Goal: Transaction & Acquisition: Purchase product/service

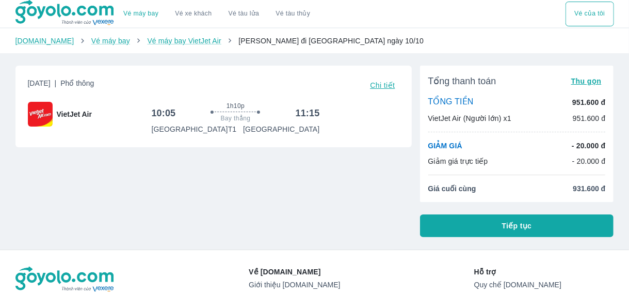
click at [533, 222] on button "Tiếp tục" at bounding box center [517, 225] width 194 height 23
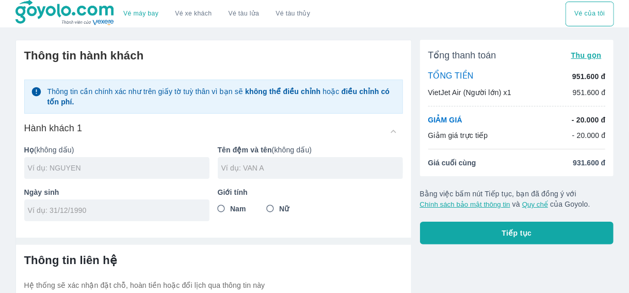
click at [134, 163] on input "text" at bounding box center [119, 168] width 182 height 10
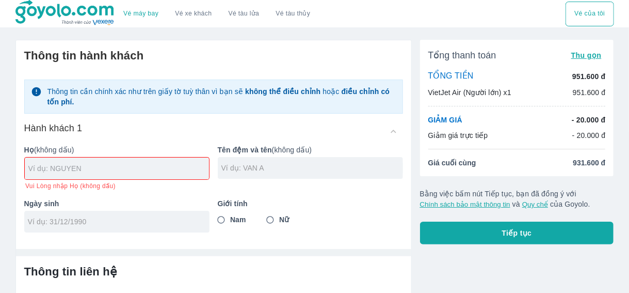
click at [166, 166] on input "text" at bounding box center [118, 168] width 181 height 10
type input "[PERSON_NAME]"
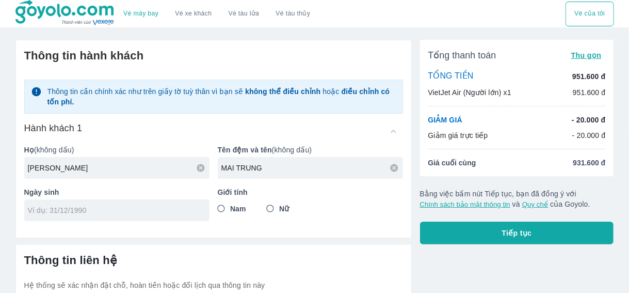
type input "MAI TRUNG"
click at [226, 209] on input "Nam" at bounding box center [221, 208] width 19 height 19
radio input "true"
click at [146, 211] on input "tel" at bounding box center [113, 210] width 171 height 10
click at [146, 211] on input "[DATE]" at bounding box center [113, 210] width 171 height 10
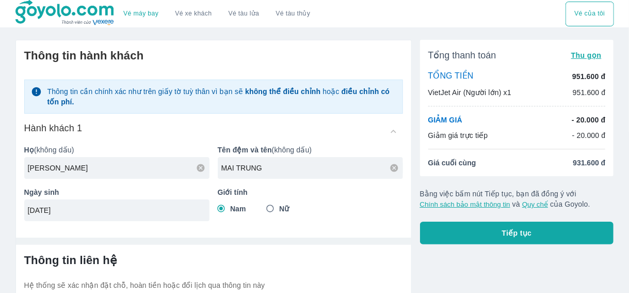
scroll to position [90, 0]
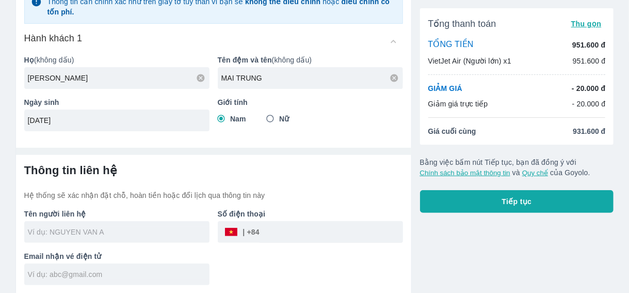
type input "[DATE]"
click at [127, 230] on input "text" at bounding box center [119, 232] width 182 height 10
type input "[PERSON_NAME]"
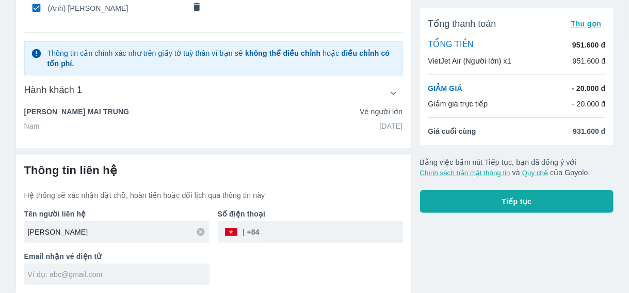
click at [294, 222] on input "tel" at bounding box center [332, 231] width 144 height 25
type input "0869242674"
click at [264, 258] on div "Tên người liên hệ NGUYEN MAI TRUNG Số điện thoại ​ 0869242674 Email nhận vé điệ…" at bounding box center [209, 242] width 387 height 85
click at [126, 273] on input "text" at bounding box center [119, 274] width 182 height 10
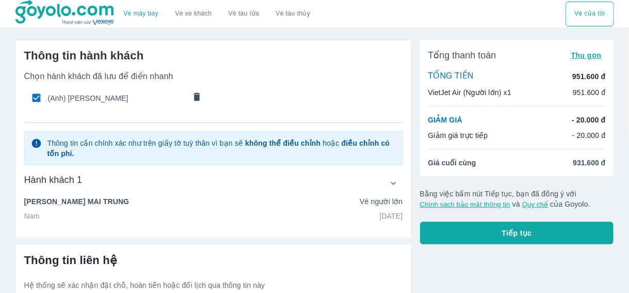
type input "[EMAIL_ADDRESS][DOMAIN_NAME]"
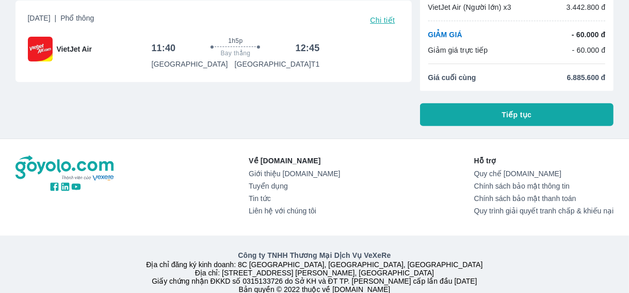
scroll to position [52, 0]
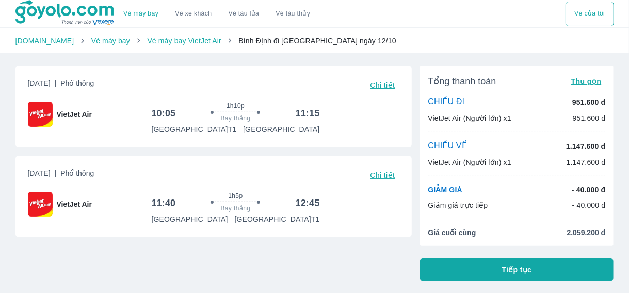
scroll to position [155, 0]
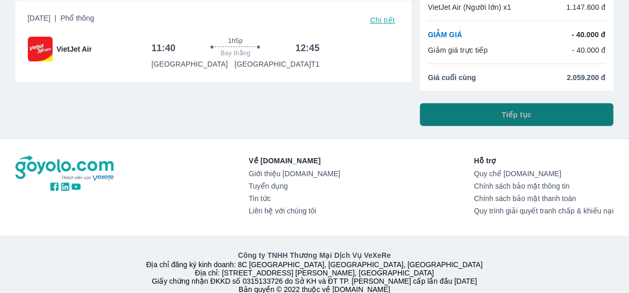
click at [502, 118] on span "Tiếp tục" at bounding box center [517, 114] width 30 height 10
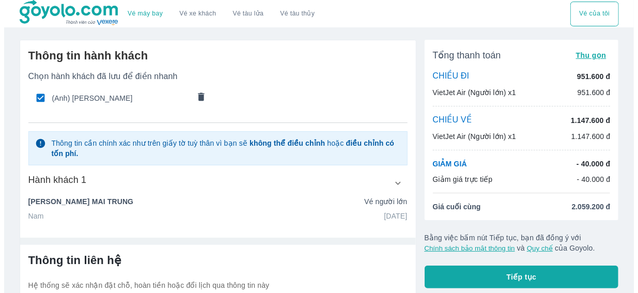
scroll to position [90, 0]
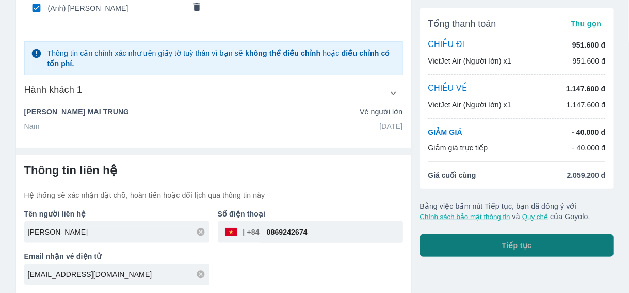
click at [487, 242] on button "Tiếp tục" at bounding box center [517, 245] width 194 height 23
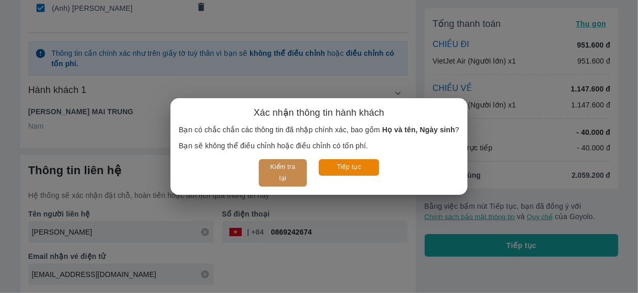
click at [283, 167] on button "Kiểm tra lại" at bounding box center [283, 172] width 48 height 27
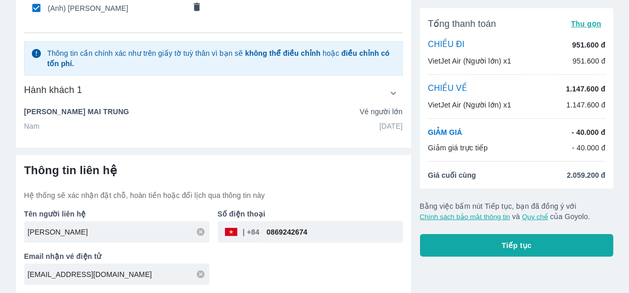
click at [488, 245] on button "Tiếp tục" at bounding box center [517, 245] width 194 height 23
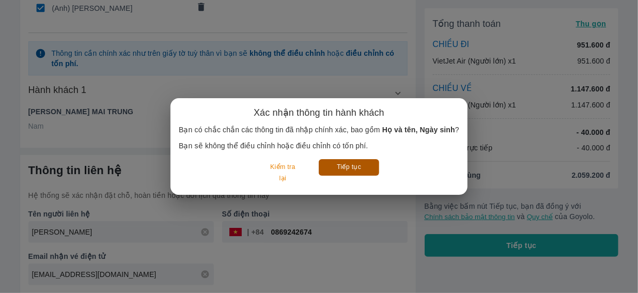
click at [356, 168] on button "Tiếp tục" at bounding box center [349, 167] width 60 height 16
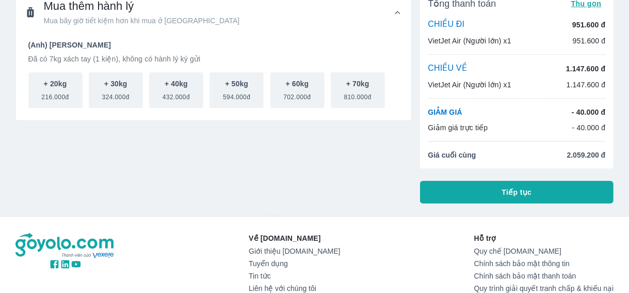
scroll to position [164, 0]
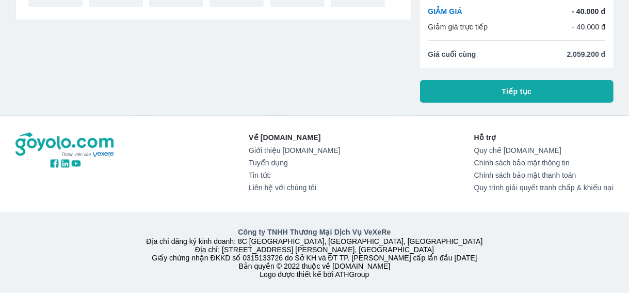
click at [509, 86] on span "Tiếp tục" at bounding box center [517, 91] width 30 height 10
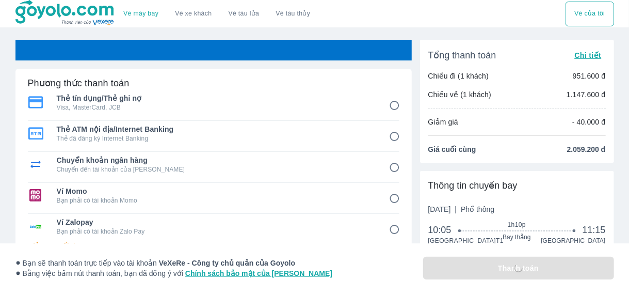
scroll to position [155, 0]
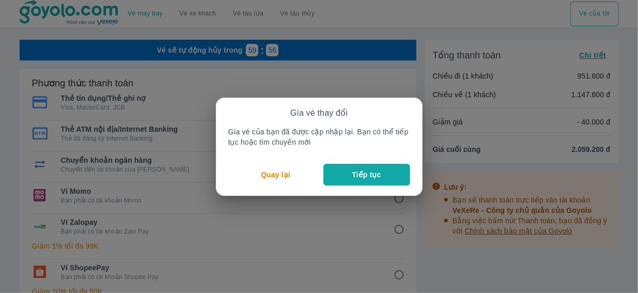
click at [351, 173] on button "Tiếp tục" at bounding box center [366, 175] width 87 height 22
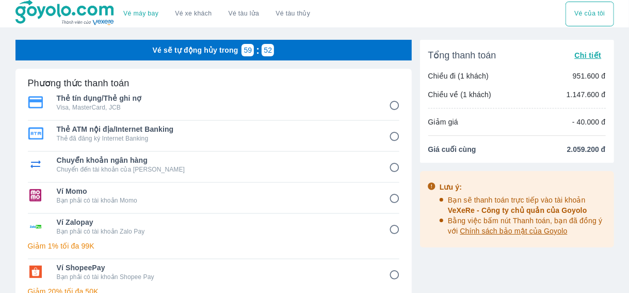
scroll to position [155, 0]
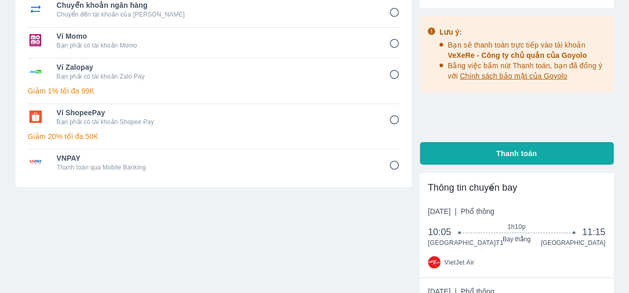
click at [488, 157] on button "Thanh toán" at bounding box center [517, 153] width 194 height 23
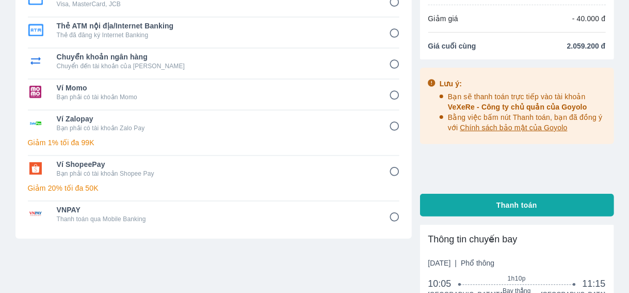
scroll to position [0, 0]
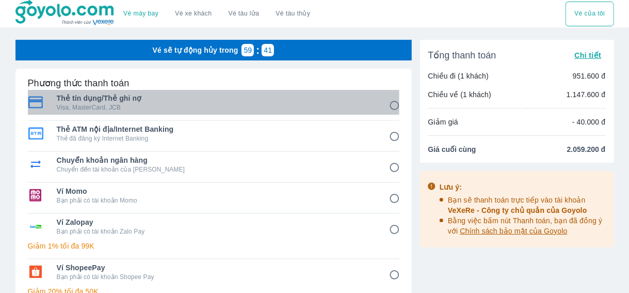
click at [213, 102] on span "Thẻ tín dụng/Thẻ ghi nợ" at bounding box center [216, 98] width 318 height 10
radio input "true"
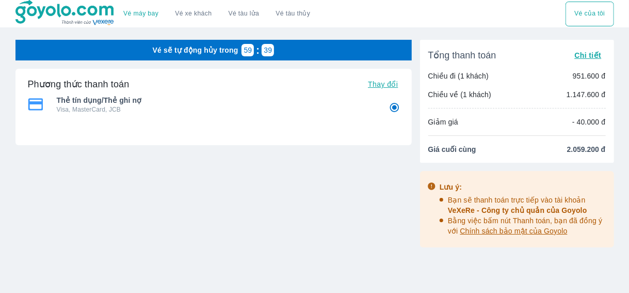
scroll to position [155, 0]
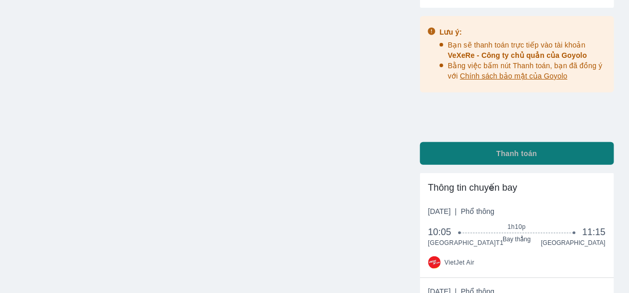
click at [497, 149] on span "Thanh toán" at bounding box center [517, 153] width 41 height 10
radio input "false"
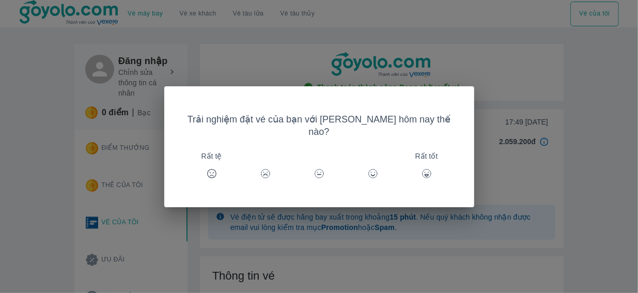
click at [421, 168] on icon at bounding box center [426, 173] width 10 height 10
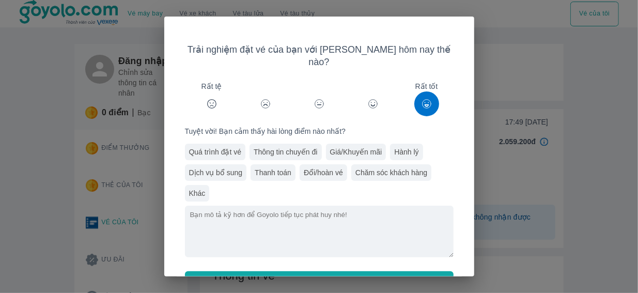
click at [322, 271] on button "Gửi" at bounding box center [319, 282] width 268 height 23
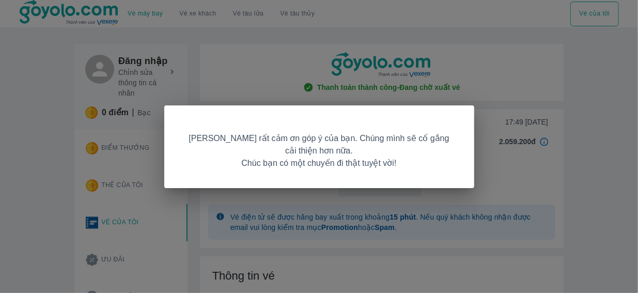
click at [464, 171] on div "Goyolo rất cảm ơn góp ý của bạn. Chúng mình sẽ cố gắng cải thiện hơn nữa. Chúc …" at bounding box center [319, 146] width 310 height 83
click at [492, 170] on div "Goyolo rất cảm ơn góp ý của bạn. Chúng mình sẽ cố gắng cải thiện hơn nữa. Chúc …" at bounding box center [319, 146] width 638 height 293
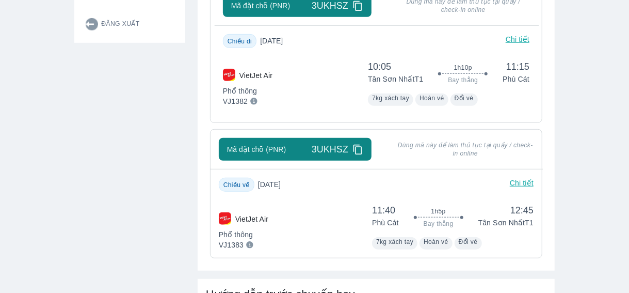
scroll to position [206, 0]
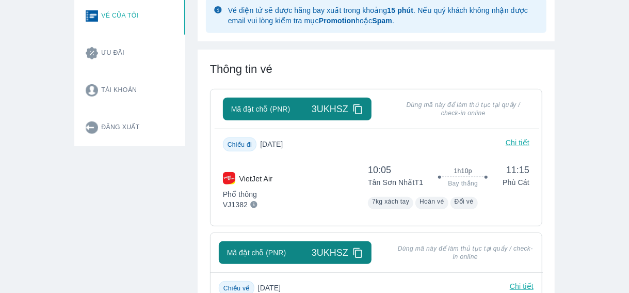
click at [358, 108] on icon at bounding box center [358, 109] width 11 height 11
click at [274, 109] on span "Mã đặt chỗ (PNR)" at bounding box center [260, 109] width 59 height 10
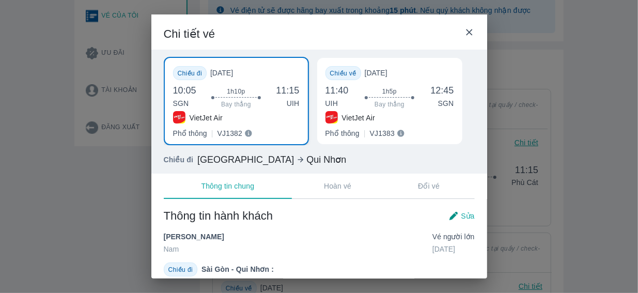
click at [474, 30] on div "Chi tiết vé" at bounding box center [319, 31] width 336 height 35
click at [471, 33] on icon at bounding box center [469, 32] width 11 height 11
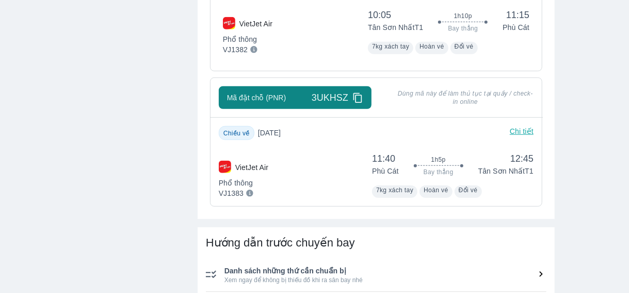
scroll to position [258, 0]
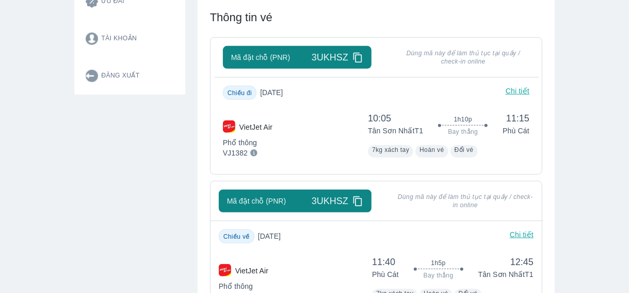
click at [522, 91] on p "Chi tiết" at bounding box center [518, 93] width 24 height 14
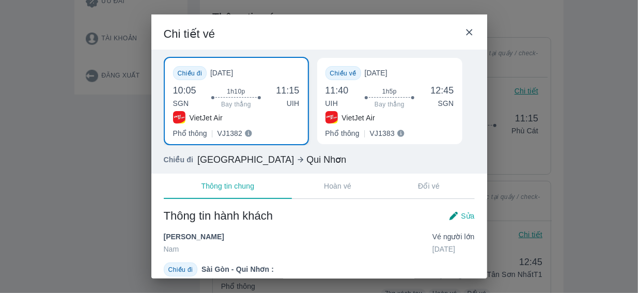
click at [470, 31] on icon at bounding box center [469, 32] width 6 height 6
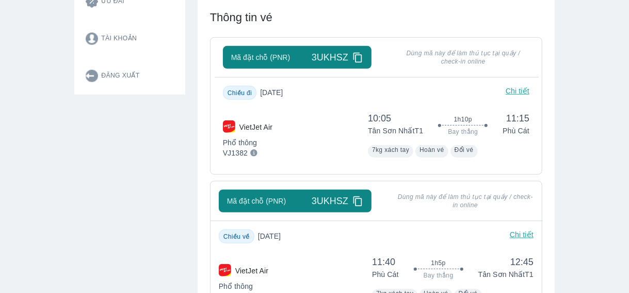
drag, startPoint x: 334, startPoint y: 52, endPoint x: 310, endPoint y: 62, distance: 26.4
click at [310, 62] on div "Mã đặt chỗ (PNR) 3UKHSZ" at bounding box center [297, 57] width 132 height 12
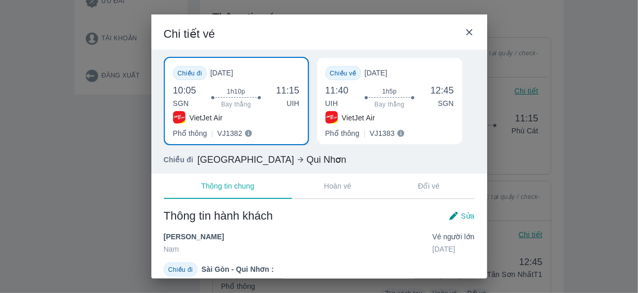
click at [467, 30] on icon at bounding box center [469, 32] width 6 height 6
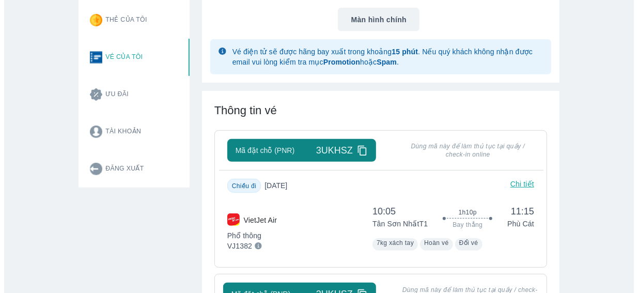
scroll to position [0, 0]
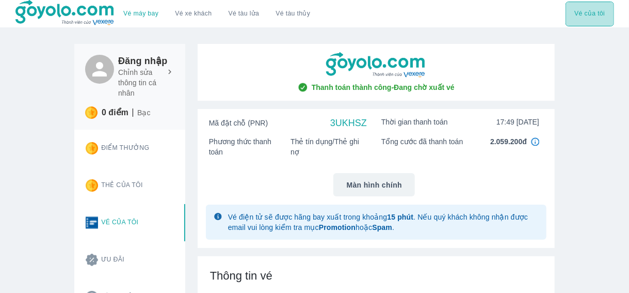
click at [578, 14] on button "Vé của tôi" at bounding box center [590, 14] width 48 height 25
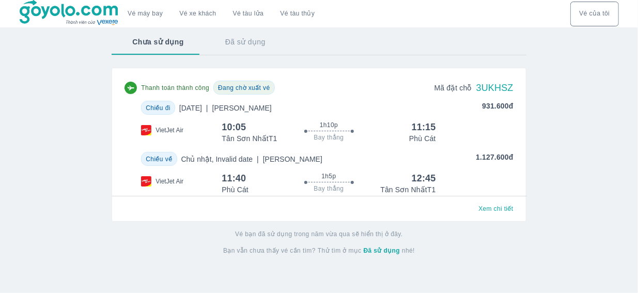
click at [254, 43] on button "Đã sử dụng" at bounding box center [245, 41] width 82 height 27
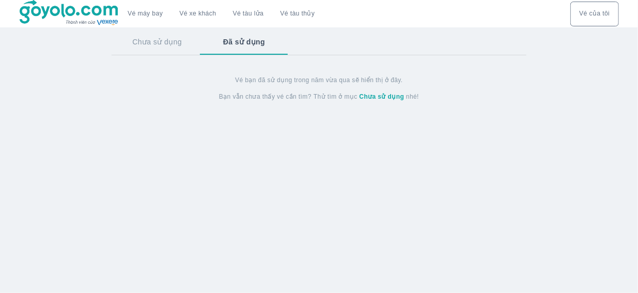
click at [143, 40] on button "Chưa sử dụng" at bounding box center [157, 41] width 91 height 27
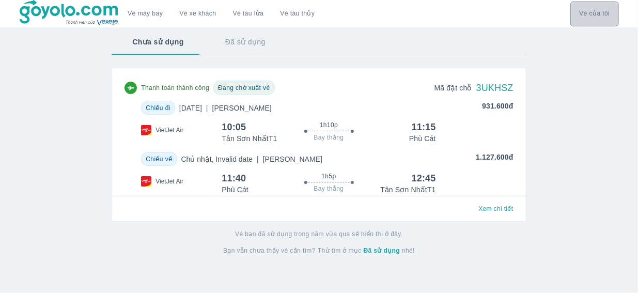
click at [597, 13] on button "Vé của tôi" at bounding box center [594, 14] width 48 height 25
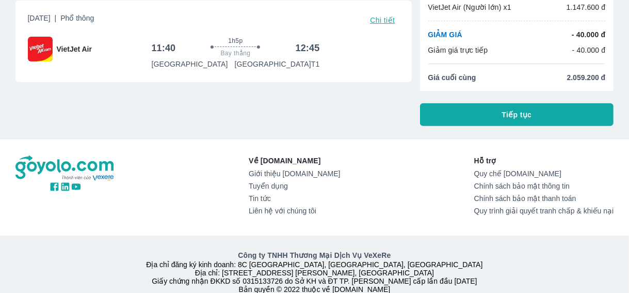
scroll to position [52, 0]
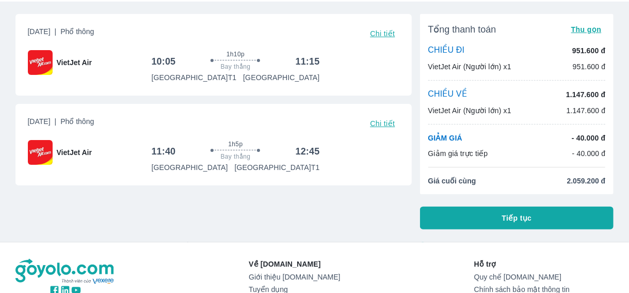
click at [493, 216] on button "Tiếp tục" at bounding box center [517, 217] width 194 height 23
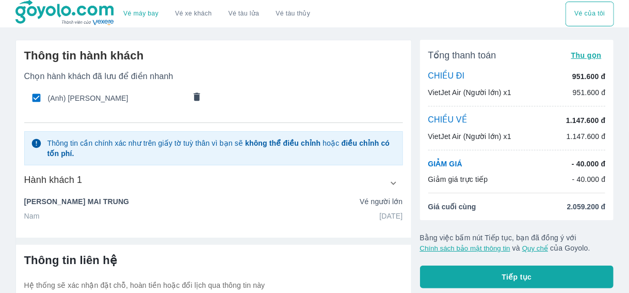
scroll to position [52, 0]
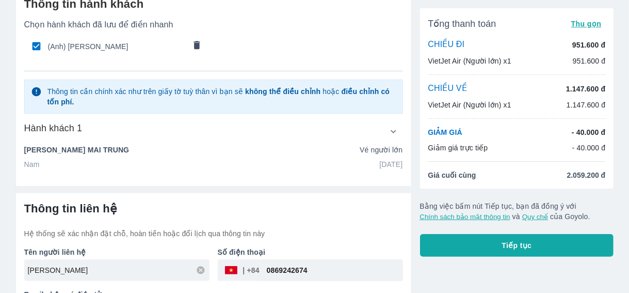
click at [38, 42] on input "checkbox" at bounding box center [36, 46] width 20 height 20
checkbox input "false"
radio input "false"
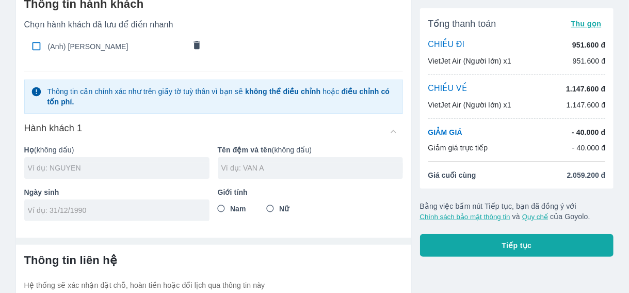
click at [83, 164] on input "text" at bounding box center [119, 168] width 182 height 10
type input "[PERSON_NAME]"
type input "VAN LOI"
click at [221, 208] on input "Nam" at bounding box center [221, 208] width 19 height 19
radio input "true"
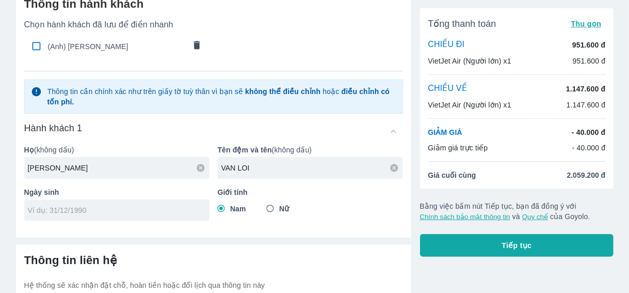
click at [122, 213] on input "tel" at bounding box center [113, 210] width 171 height 10
type input "[DATE]"
click at [160, 231] on div at bounding box center [213, 236] width 395 height 15
type input "[PERSON_NAME]"
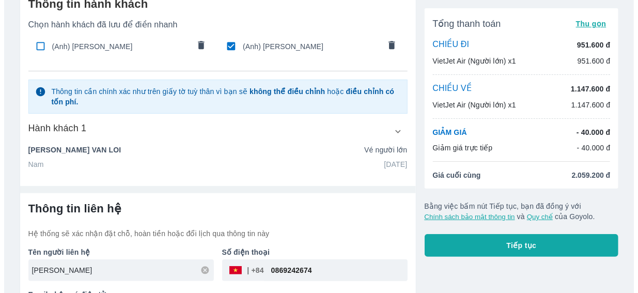
scroll to position [90, 0]
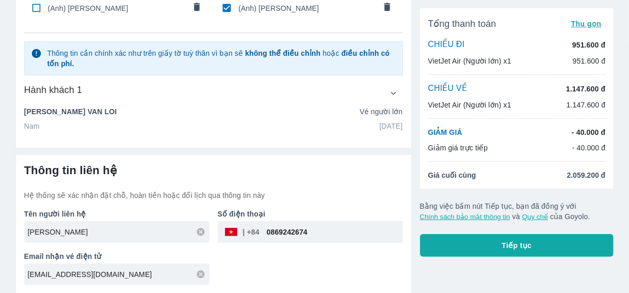
click at [497, 237] on button "Tiếp tục" at bounding box center [517, 245] width 194 height 23
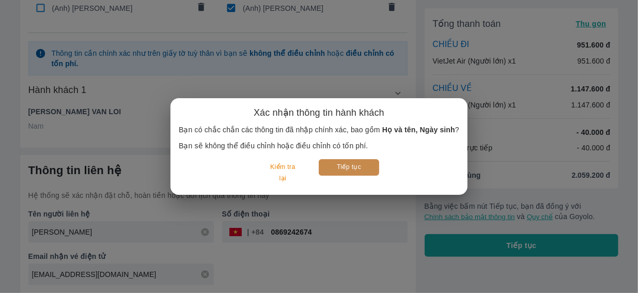
click at [338, 167] on button "Tiếp tục" at bounding box center [349, 167] width 60 height 16
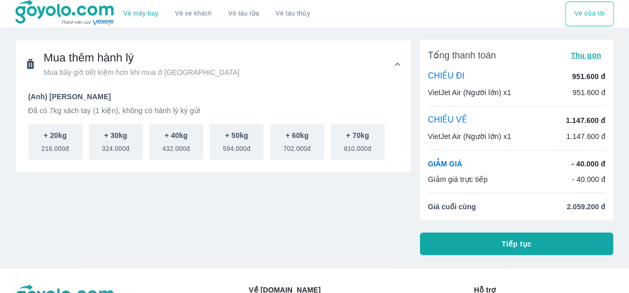
click at [479, 243] on button "Tiếp tục" at bounding box center [517, 243] width 194 height 23
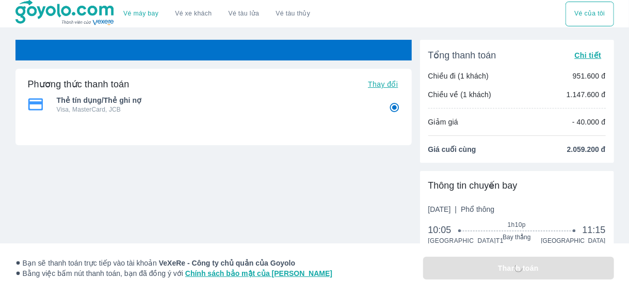
radio input "false"
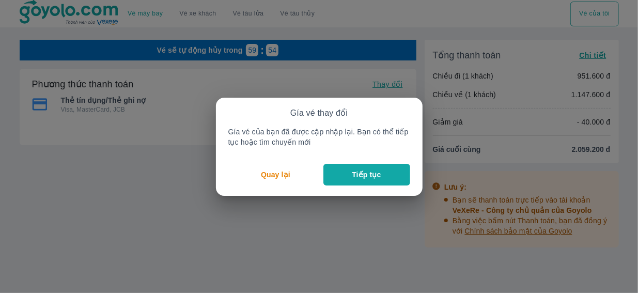
click at [378, 174] on p "Tiếp tục" at bounding box center [366, 174] width 29 height 10
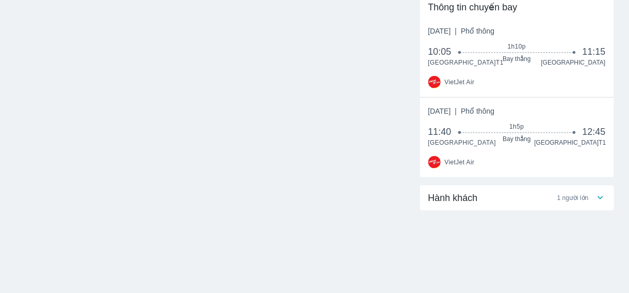
scroll to position [137, 0]
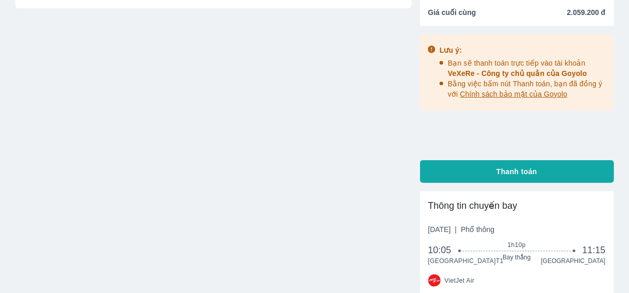
click at [504, 171] on span "Thanh toán" at bounding box center [517, 171] width 41 height 10
radio input "false"
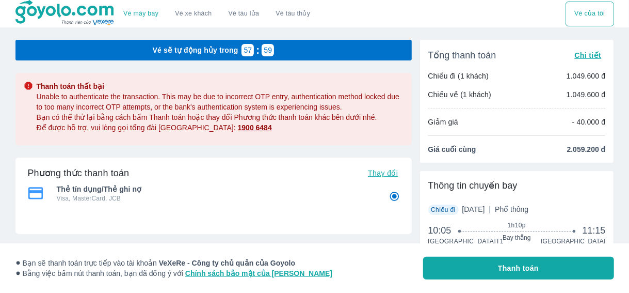
scroll to position [176, 0]
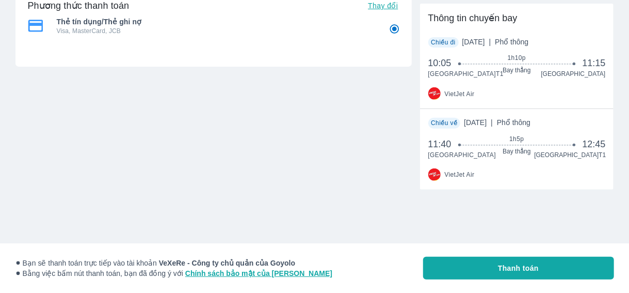
click at [467, 261] on button "Thanh toán" at bounding box center [518, 268] width 191 height 23
radio input "false"
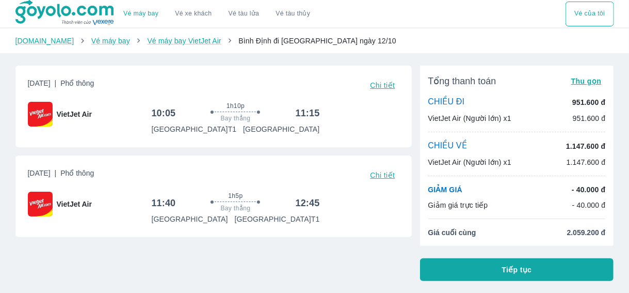
click at [484, 266] on button "Tiếp tục" at bounding box center [517, 269] width 194 height 23
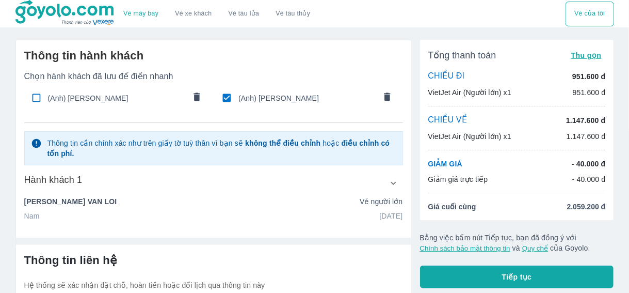
click at [226, 97] on input "checkbox" at bounding box center [227, 98] width 20 height 20
checkbox input "false"
radio input "false"
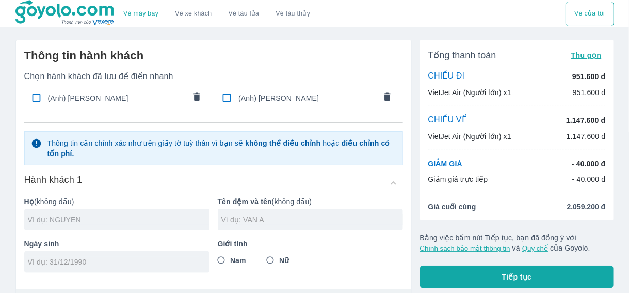
click at [125, 215] on input "text" at bounding box center [119, 219] width 182 height 10
drag, startPoint x: 113, startPoint y: 220, endPoint x: 67, endPoint y: 218, distance: 45.5
click at [53, 215] on div "HUYNH HIEU LIEM" at bounding box center [116, 220] width 185 height 22
type input "HUYNH"
type input "HIEU LIEM"
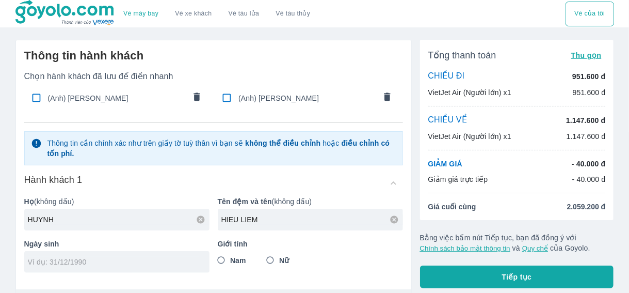
click at [105, 262] on input "tel" at bounding box center [113, 262] width 171 height 10
type input "0"
type input "[DATE]"
click at [219, 261] on input "Nam" at bounding box center [221, 260] width 19 height 19
radio input "true"
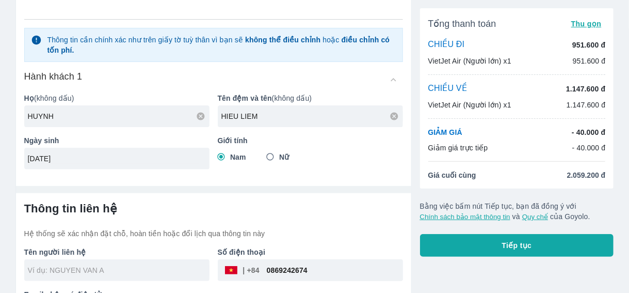
scroll to position [141, 0]
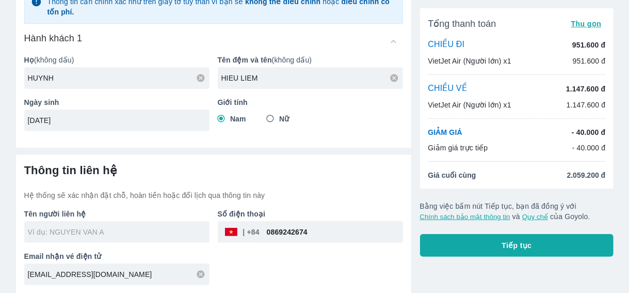
click at [158, 233] on input "text" at bounding box center [119, 232] width 182 height 10
type input "HUYNH HIEU LIEM"
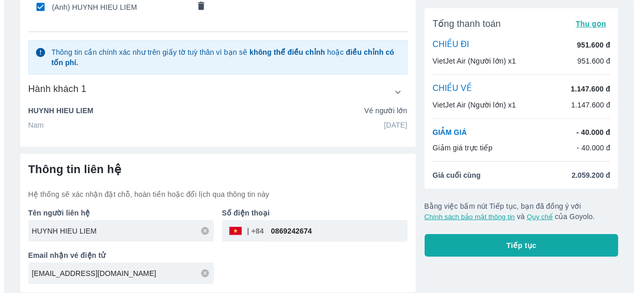
scroll to position [119, 0]
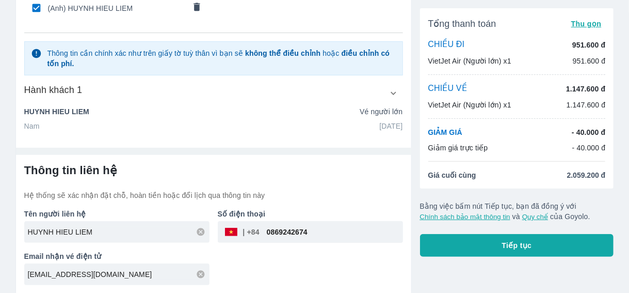
click at [465, 242] on button "Tiếp tục" at bounding box center [517, 245] width 194 height 23
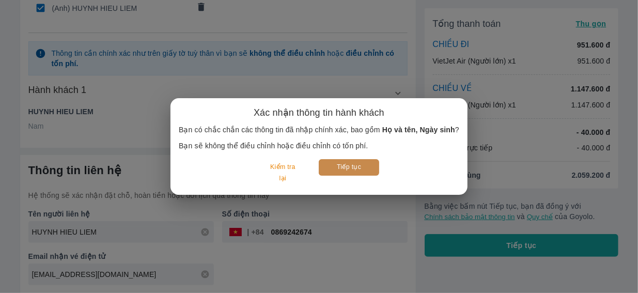
click at [357, 168] on button "Tiếp tục" at bounding box center [349, 167] width 60 height 16
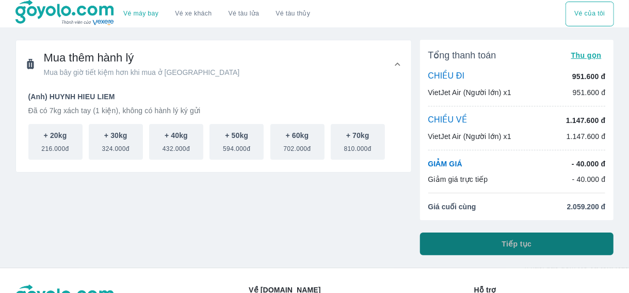
click at [470, 242] on button "Tiếp tục" at bounding box center [517, 243] width 194 height 23
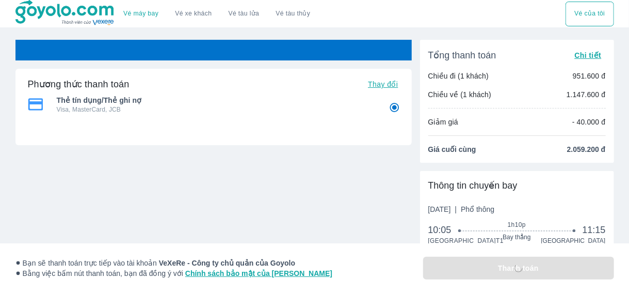
radio input "false"
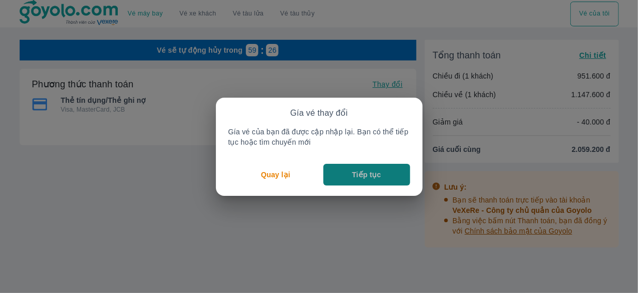
click at [362, 173] on p "Tiếp tục" at bounding box center [366, 174] width 29 height 10
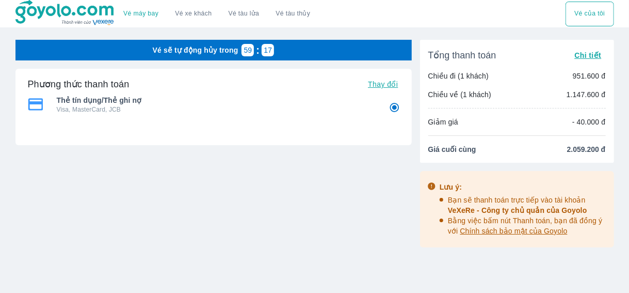
scroll to position [103, 0]
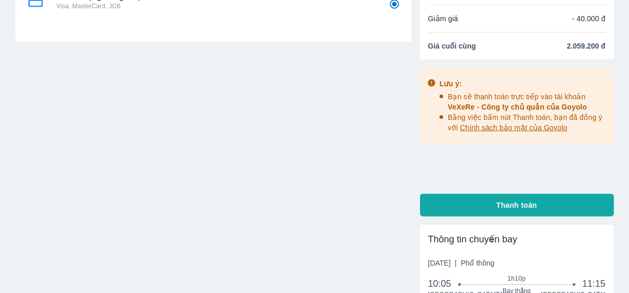
click at [489, 200] on button "Thanh toán" at bounding box center [517, 205] width 194 height 23
radio input "false"
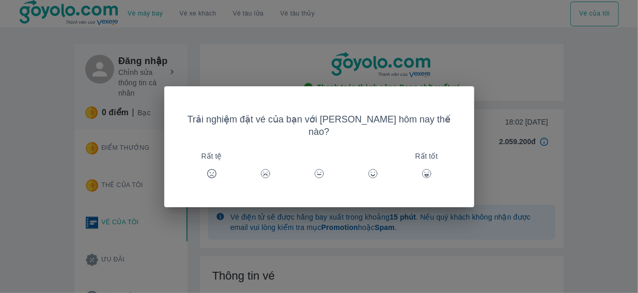
click at [421, 168] on icon at bounding box center [426, 173] width 10 height 10
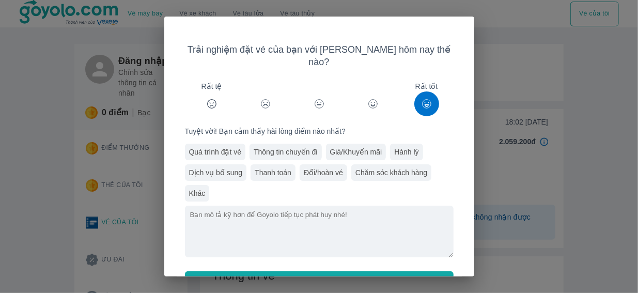
click at [305, 271] on button "Gửi" at bounding box center [319, 282] width 268 height 23
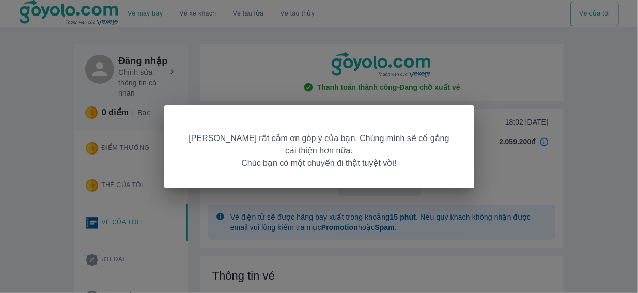
click at [563, 157] on div "Goyolo rất cảm ơn góp ý của bạn. Chúng mình sẽ cố gắng cải thiện hơn nữa. Chúc …" at bounding box center [319, 146] width 638 height 293
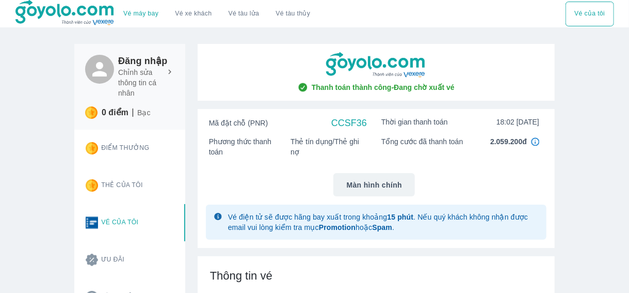
click at [591, 13] on button "Vé của tôi" at bounding box center [590, 14] width 48 height 25
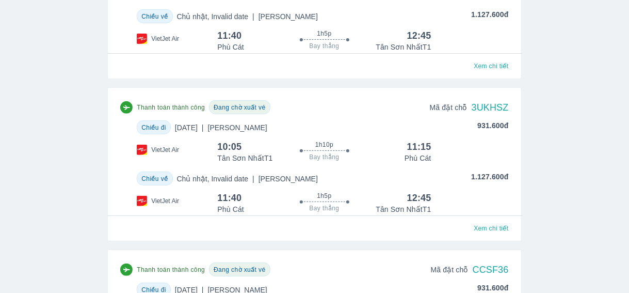
scroll to position [39, 0]
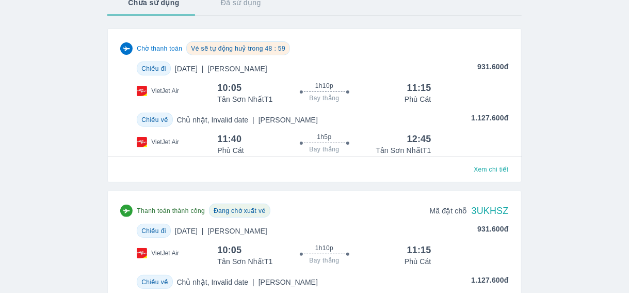
drag, startPoint x: 482, startPoint y: 176, endPoint x: 476, endPoint y: 171, distance: 7.7
click at [482, 175] on button "Xem chi tiết" at bounding box center [491, 169] width 43 height 14
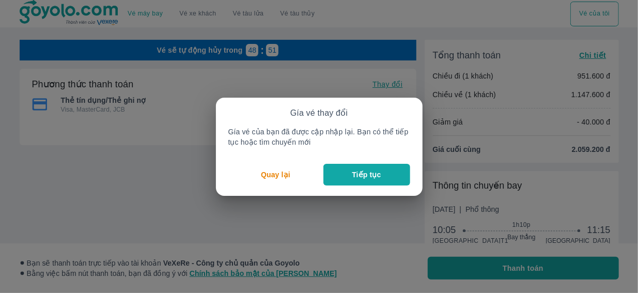
click at [342, 173] on button "Tiếp tục" at bounding box center [366, 175] width 87 height 22
radio input "false"
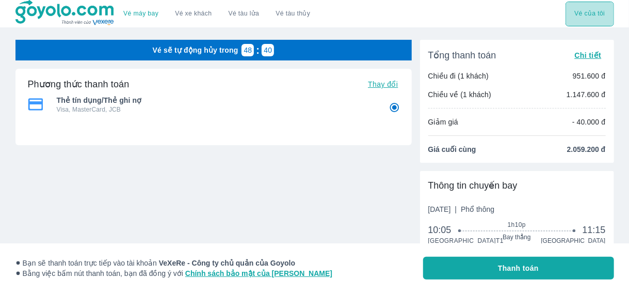
click at [597, 18] on button "Vé của tôi" at bounding box center [590, 14] width 48 height 25
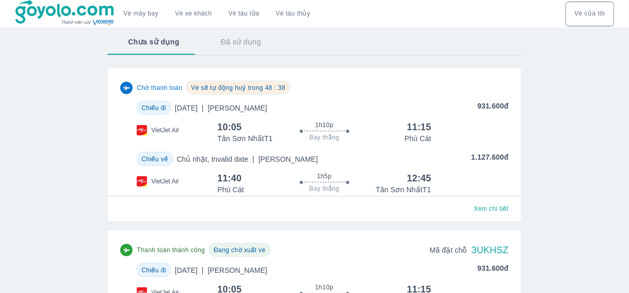
click at [231, 159] on span "Chủ nhật, Invalid date | Phổ Thông" at bounding box center [247, 159] width 141 height 10
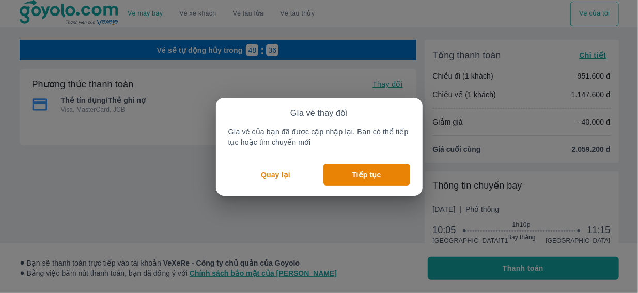
radio input "false"
click at [284, 173] on p "Quay lại" at bounding box center [275, 174] width 29 height 10
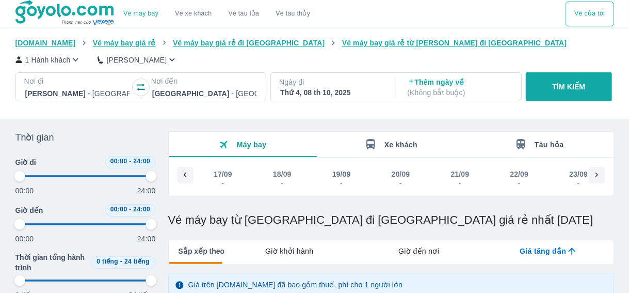
type input "97.9166666666667"
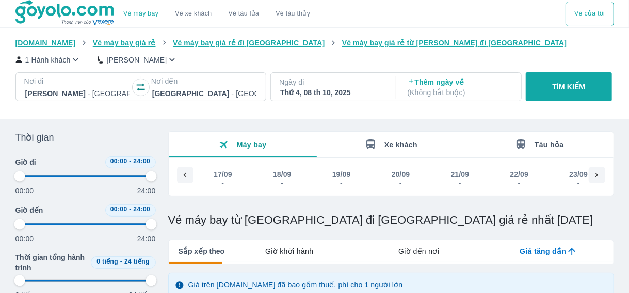
type input "97.9166666666667"
checkbox input "false"
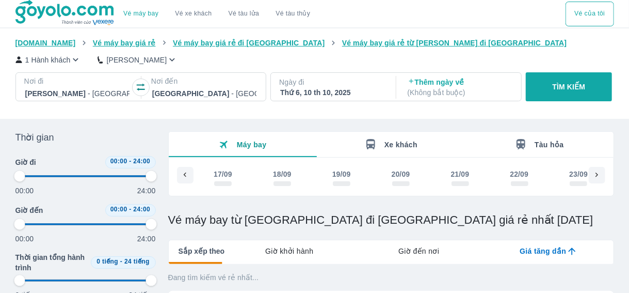
type input "97.9166666666667"
checkbox input "true"
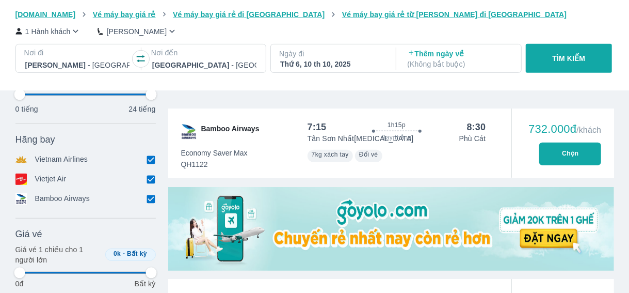
scroll to position [0, 1115]
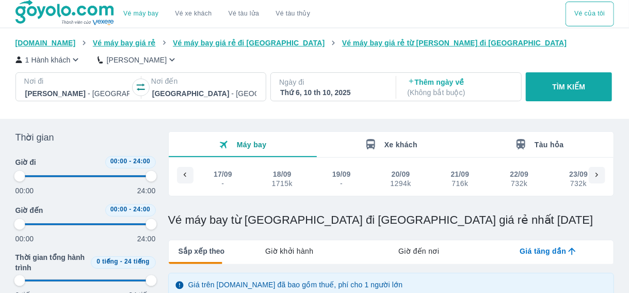
type input "97.9166666666667"
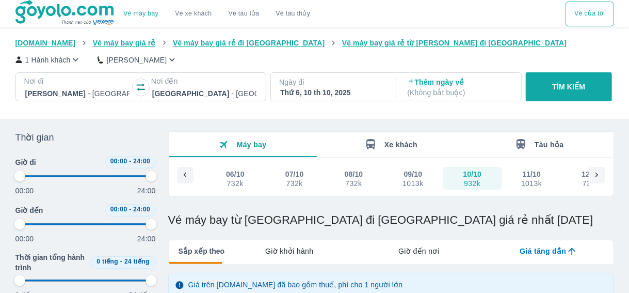
type input "97.9166666666667"
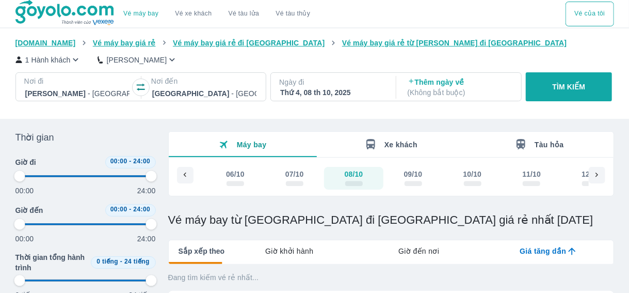
type input "97.9166666666667"
click at [580, 17] on button "Vé của tôi" at bounding box center [590, 14] width 48 height 25
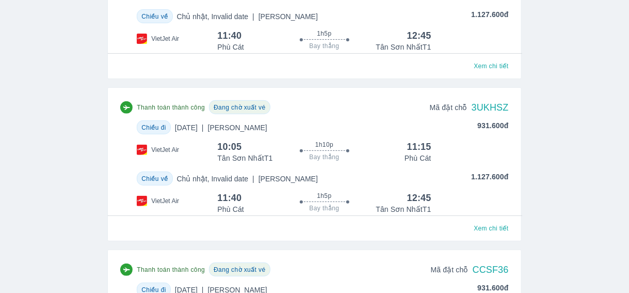
scroll to position [297, 0]
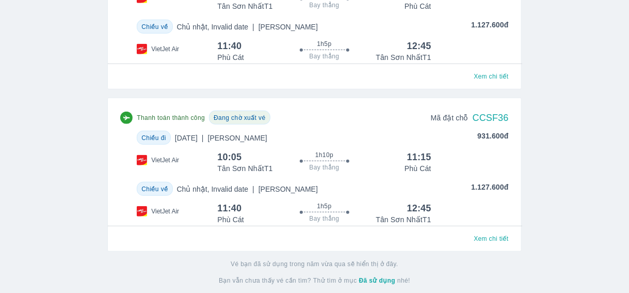
click at [218, 118] on span "Đang chờ xuất vé" at bounding box center [240, 117] width 52 height 7
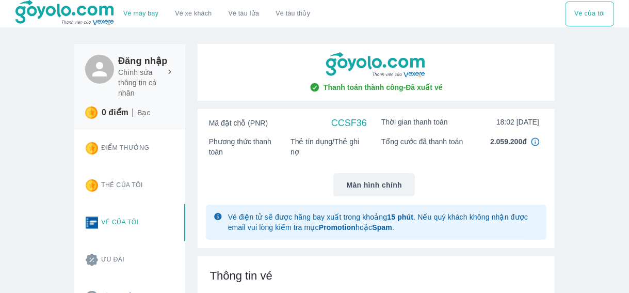
scroll to position [155, 0]
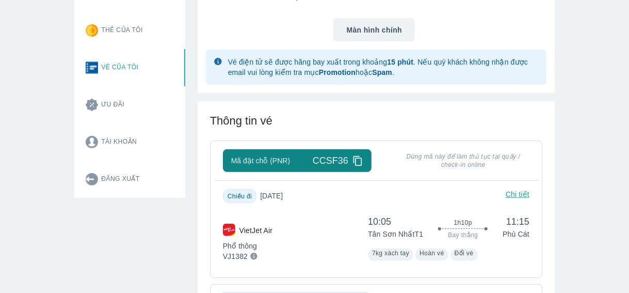
click at [354, 161] on icon at bounding box center [358, 161] width 9 height 10
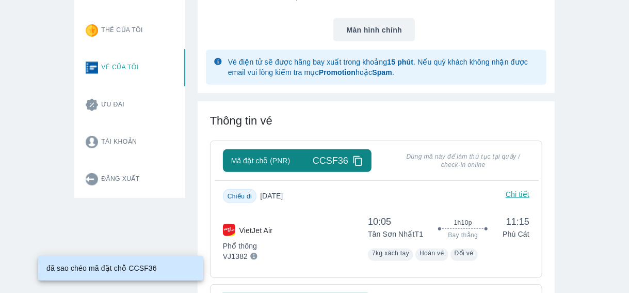
click at [431, 132] on div "Thông tin vé Mã đặt chỗ (PNR) CCSF36 Dùng mã này để làm thủ tục tại quầy / chec…" at bounding box center [376, 263] width 357 height 324
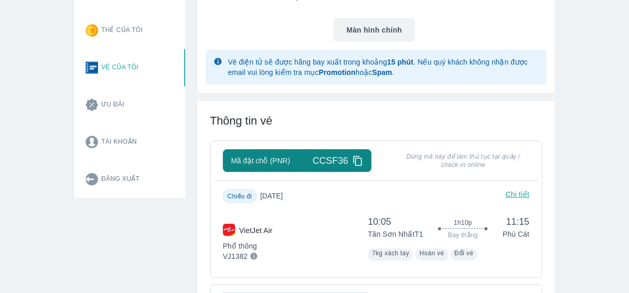
click at [125, 140] on button "Tài khoản" at bounding box center [131, 141] width 108 height 37
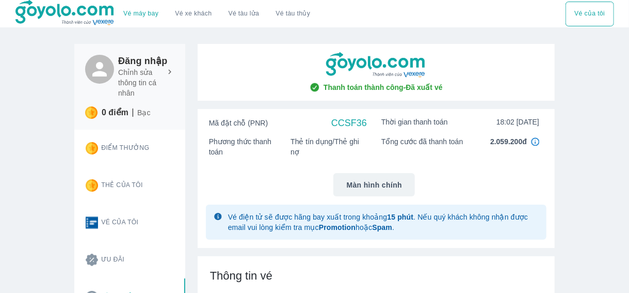
scroll to position [103, 0]
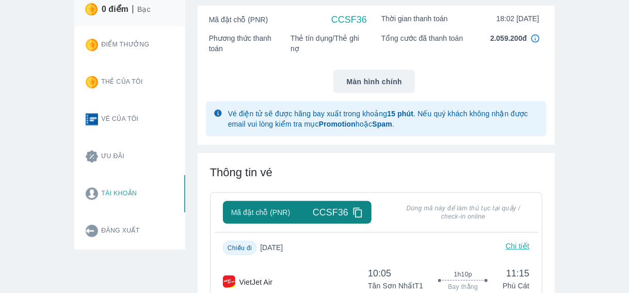
click at [96, 194] on img "Card thong tin user" at bounding box center [92, 193] width 12 height 12
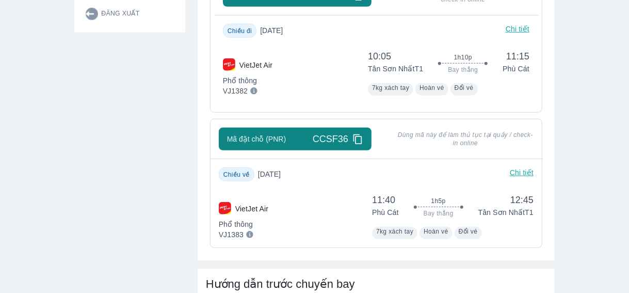
scroll to position [217, 0]
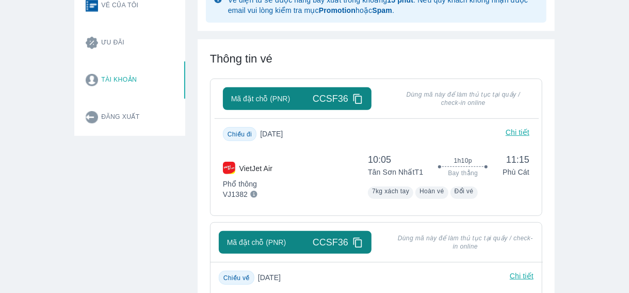
click at [355, 101] on icon at bounding box center [358, 98] width 11 height 11
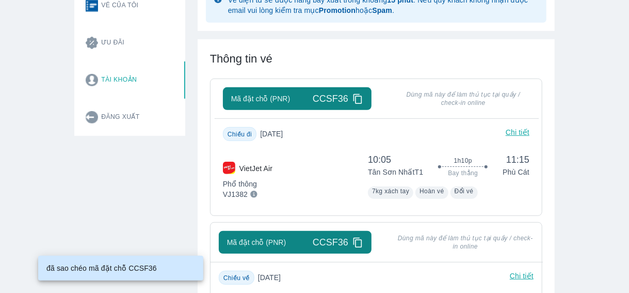
click at [523, 129] on p "Chi tiết" at bounding box center [518, 134] width 24 height 14
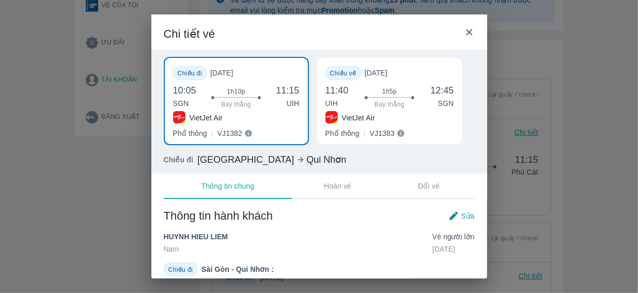
click at [468, 34] on icon at bounding box center [469, 32] width 6 height 6
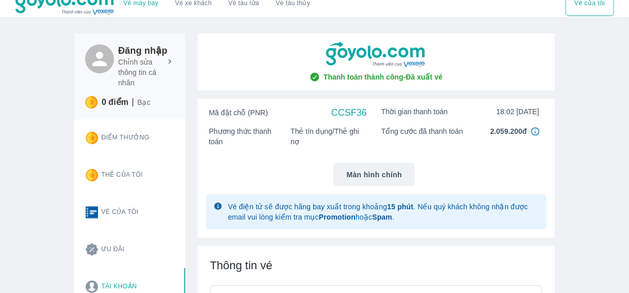
scroll to position [0, 0]
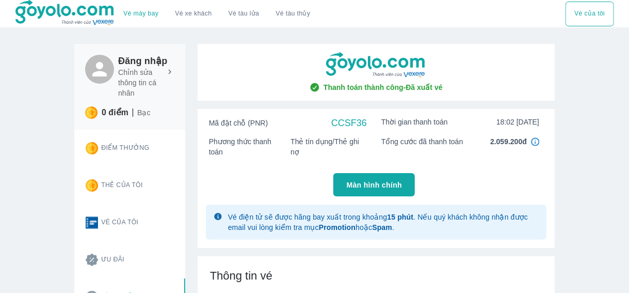
click at [366, 179] on button "Màn hình chính" at bounding box center [374, 184] width 82 height 23
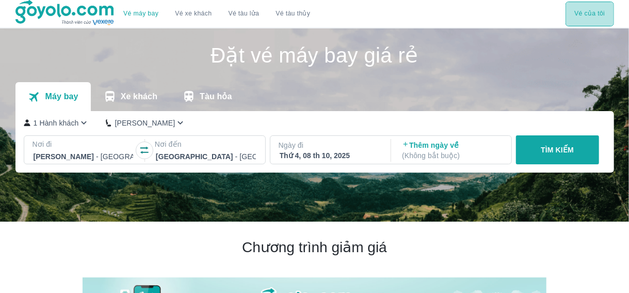
click at [586, 14] on button "Vé của tôi" at bounding box center [590, 14] width 48 height 25
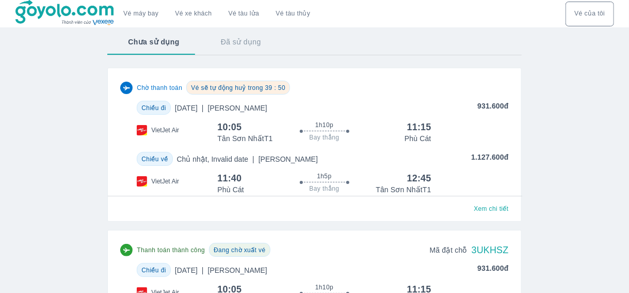
click at [318, 85] on div "Chờ thanh toán Vé sẽ tự động huỷ trong 39 : 50" at bounding box center [314, 88] width 388 height 14
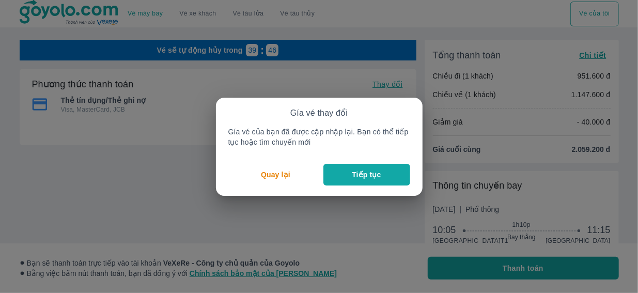
click at [353, 167] on button "Tiếp tục" at bounding box center [366, 175] width 87 height 22
radio input "false"
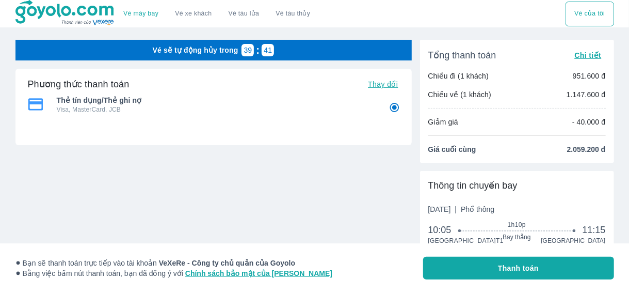
scroll to position [155, 0]
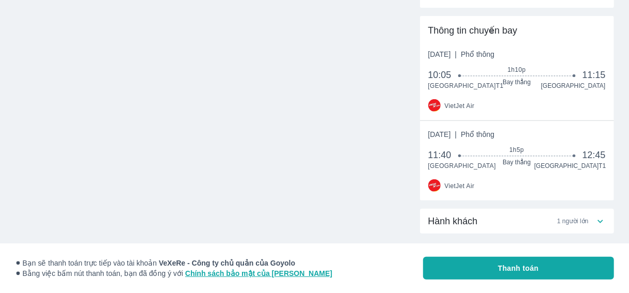
click at [505, 267] on span "Thanh toán" at bounding box center [518, 268] width 41 height 10
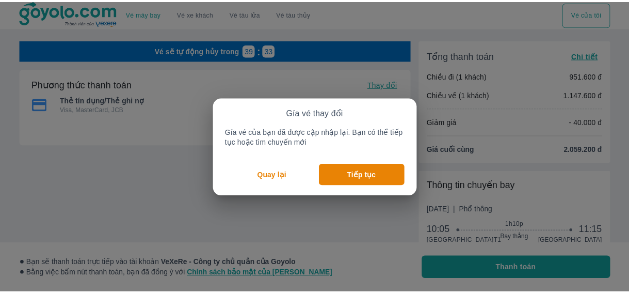
scroll to position [155, 0]
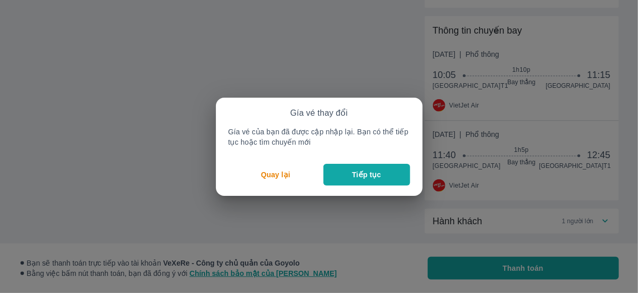
click at [348, 174] on button "Tiếp tục" at bounding box center [366, 175] width 87 height 22
radio input "false"
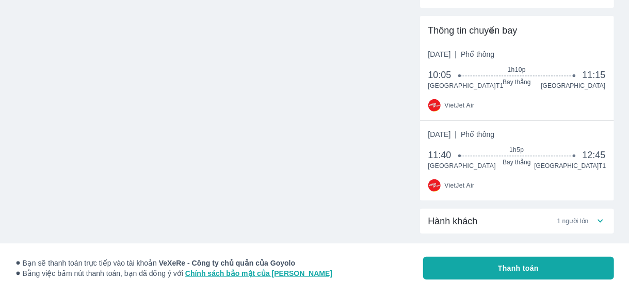
scroll to position [186, 0]
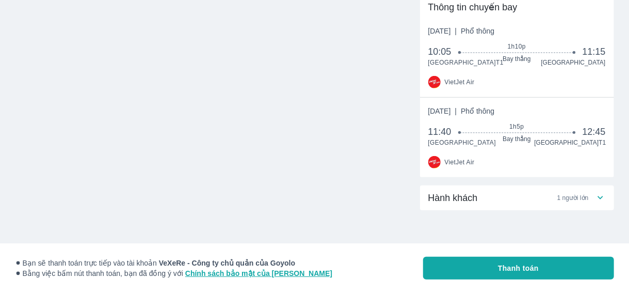
click at [602, 198] on icon at bounding box center [601, 197] width 6 height 3
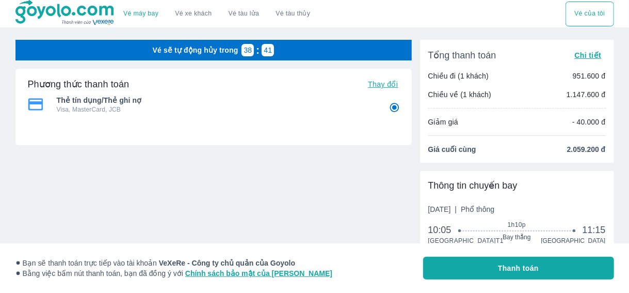
scroll to position [155, 0]
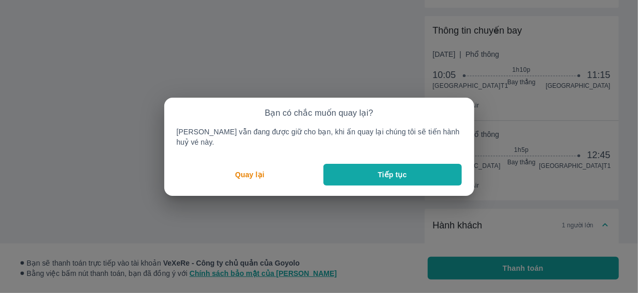
click at [337, 171] on button "Tiếp tục" at bounding box center [392, 175] width 138 height 22
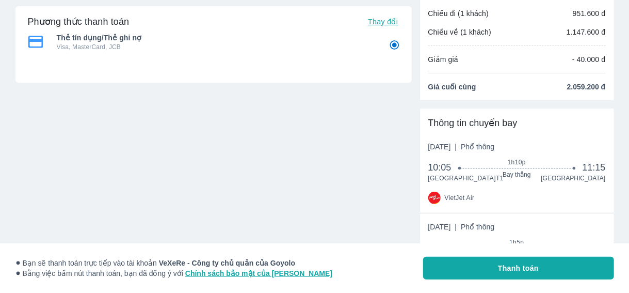
scroll to position [0, 0]
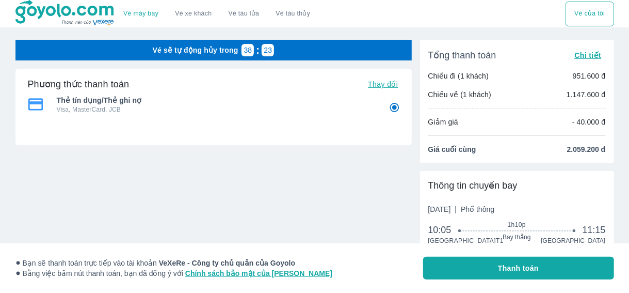
click at [93, 9] on img at bounding box center [65, 13] width 100 height 26
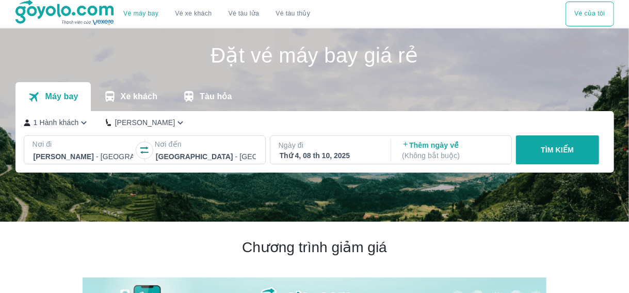
click at [578, 9] on button "Vé của tôi" at bounding box center [590, 14] width 48 height 25
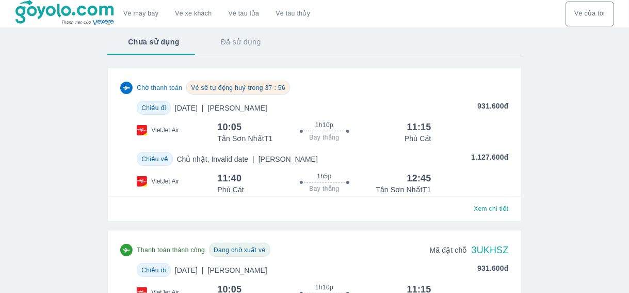
click at [226, 88] on span "Vé sẽ tự động huỷ trong 37 : 56" at bounding box center [238, 87] width 94 height 7
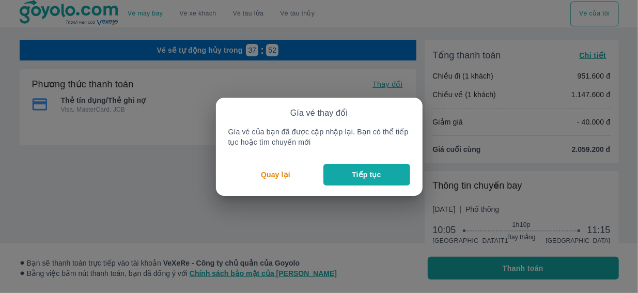
click at [357, 179] on p "Tiếp tục" at bounding box center [366, 174] width 29 height 10
radio input "false"
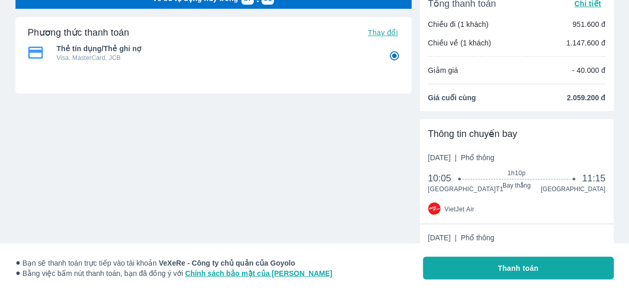
scroll to position [186, 0]
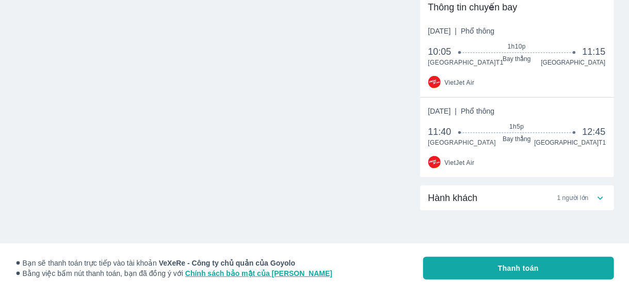
click at [601, 197] on icon at bounding box center [600, 198] width 11 height 11
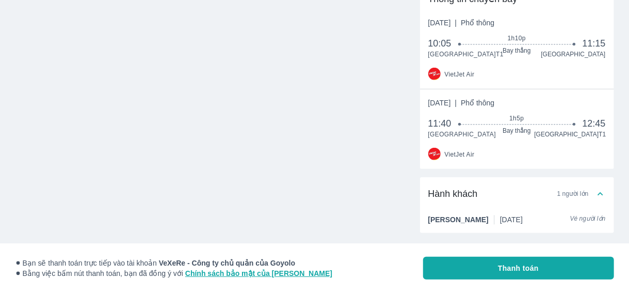
scroll to position [31, 0]
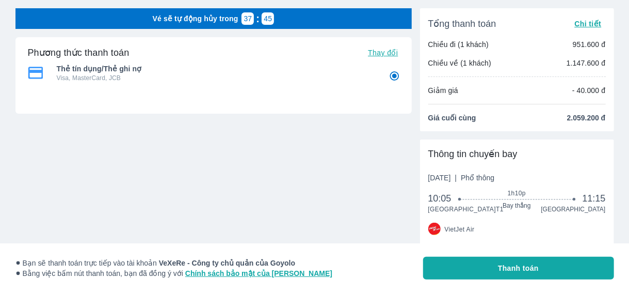
click at [521, 262] on button "Thanh toán" at bounding box center [518, 268] width 191 height 23
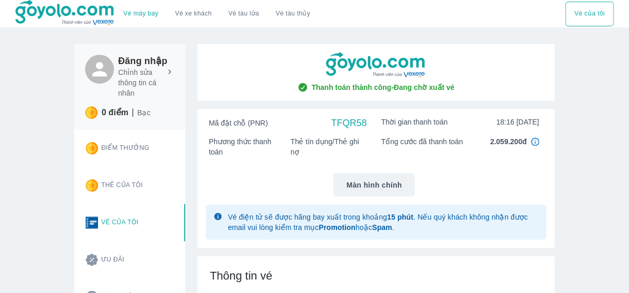
scroll to position [206, 0]
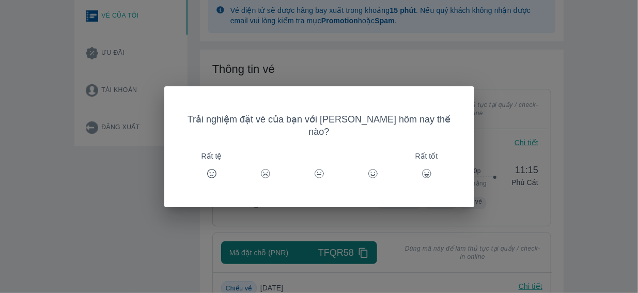
click at [421, 168] on icon at bounding box center [426, 173] width 10 height 10
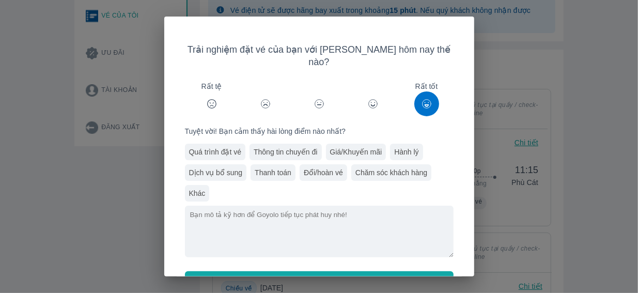
click at [359, 271] on button "Gửi" at bounding box center [319, 282] width 268 height 23
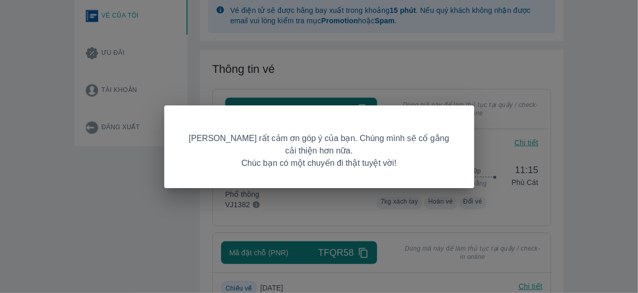
click at [528, 62] on div "[PERSON_NAME] rất cảm ơn góp ý của bạn. Chúng mình sẽ cố gắng cải thiện hơn nữa…" at bounding box center [319, 146] width 638 height 293
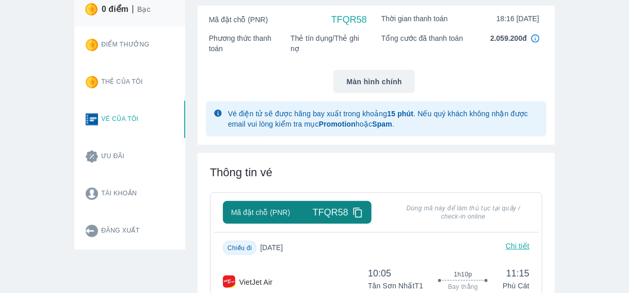
scroll to position [0, 0]
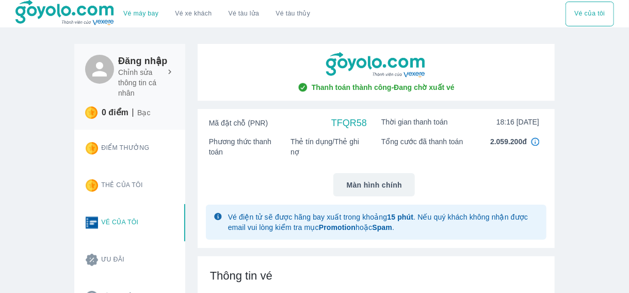
click at [587, 15] on button "Vé của tôi" at bounding box center [590, 14] width 48 height 25
